Goal: Information Seeking & Learning: Learn about a topic

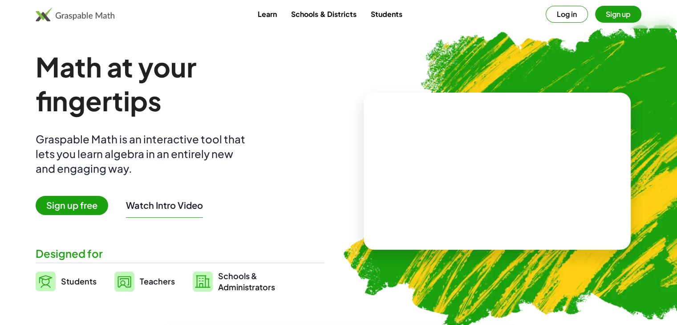
click at [65, 203] on span "Sign up free" at bounding box center [72, 205] width 73 height 19
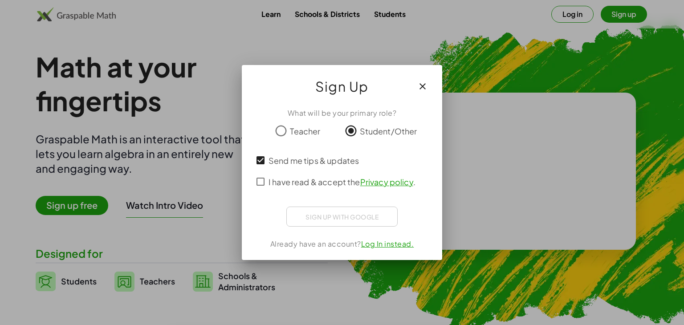
click at [267, 172] on div "I have read & accept the Privacy policy ." at bounding box center [341, 181] width 179 height 21
drag, startPoint x: 275, startPoint y: 178, endPoint x: 278, endPoint y: 169, distance: 9.9
click at [275, 178] on span "I have read & accept the Privacy policy ." at bounding box center [341, 182] width 147 height 12
click at [291, 129] on span "Teacher" at bounding box center [305, 131] width 30 height 12
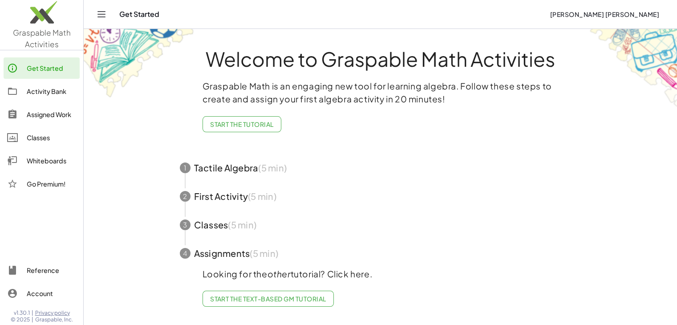
scroll to position [1, 0]
click at [223, 296] on span "Start the Text-based GM Tutorial" at bounding box center [268, 299] width 116 height 8
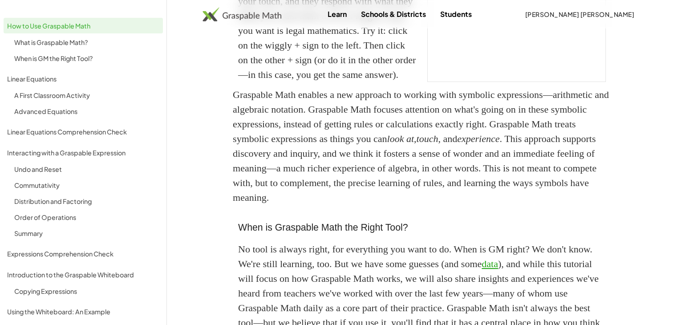
scroll to position [239, 0]
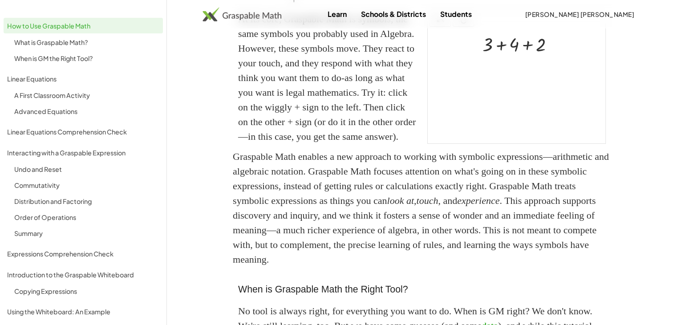
click at [455, 17] on link "Students" at bounding box center [456, 14] width 46 height 16
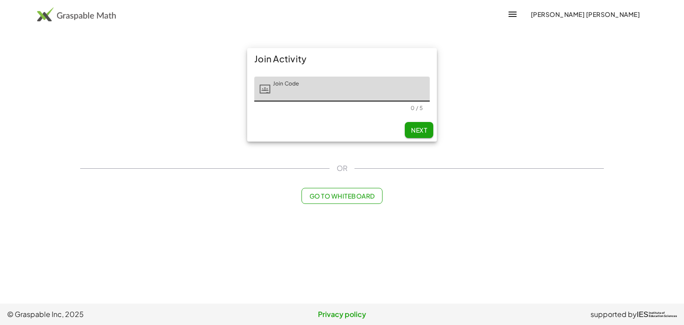
click at [422, 136] on button "Next" at bounding box center [419, 130] width 28 height 16
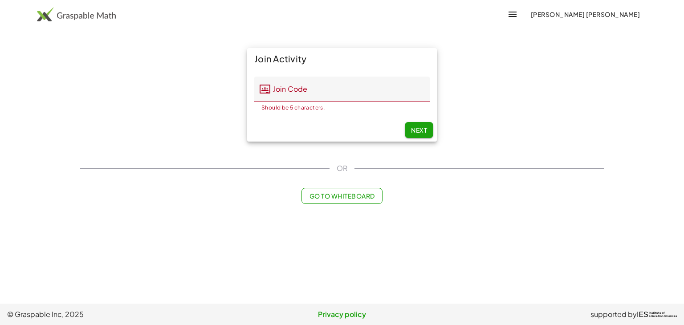
click at [393, 54] on div "Join Activity" at bounding box center [342, 58] width 190 height 21
click at [403, 32] on main "Join Activity Join Code Join Code Should be 5 characters. 0 / 5 Next OR Go to W…" at bounding box center [342, 151] width 684 height 303
drag, startPoint x: 400, startPoint y: 75, endPoint x: 392, endPoint y: 118, distance: 44.3
click at [399, 79] on div "Join Code Join Code Should be 5 characters. 0 / 5" at bounding box center [342, 93] width 190 height 49
click at [367, 193] on span "Go to Whiteboard" at bounding box center [341, 196] width 65 height 8
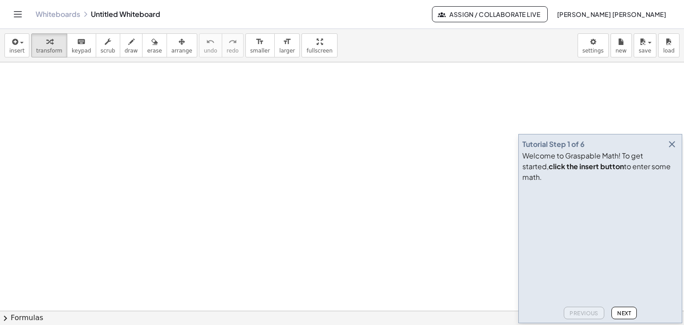
scroll to position [230, 0]
click at [673, 150] on icon "button" at bounding box center [671, 144] width 11 height 11
